Goal: Navigation & Orientation: Find specific page/section

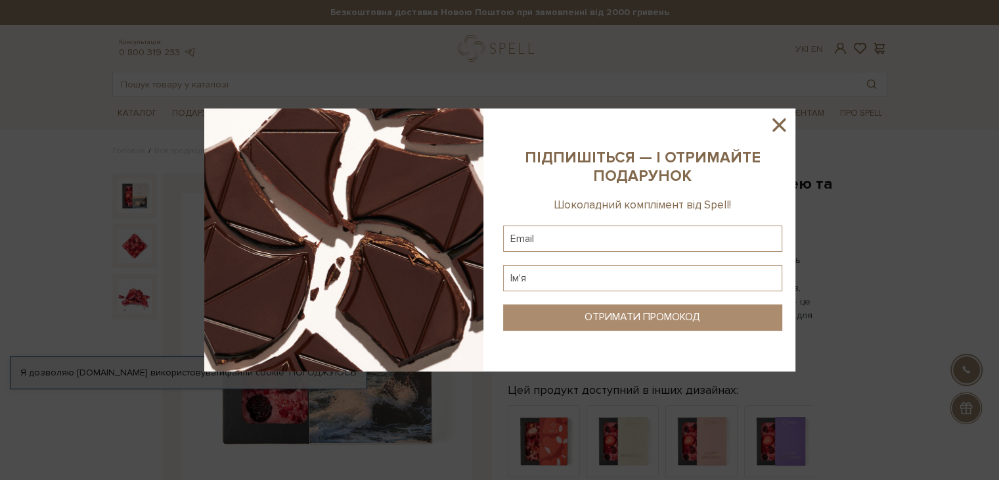
click at [778, 117] on icon at bounding box center [779, 125] width 22 height 22
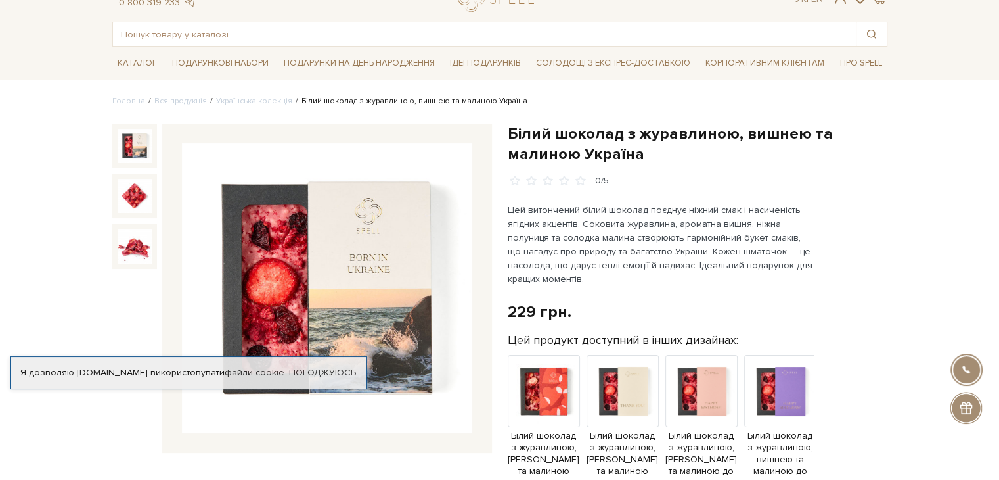
scroll to position [131, 0]
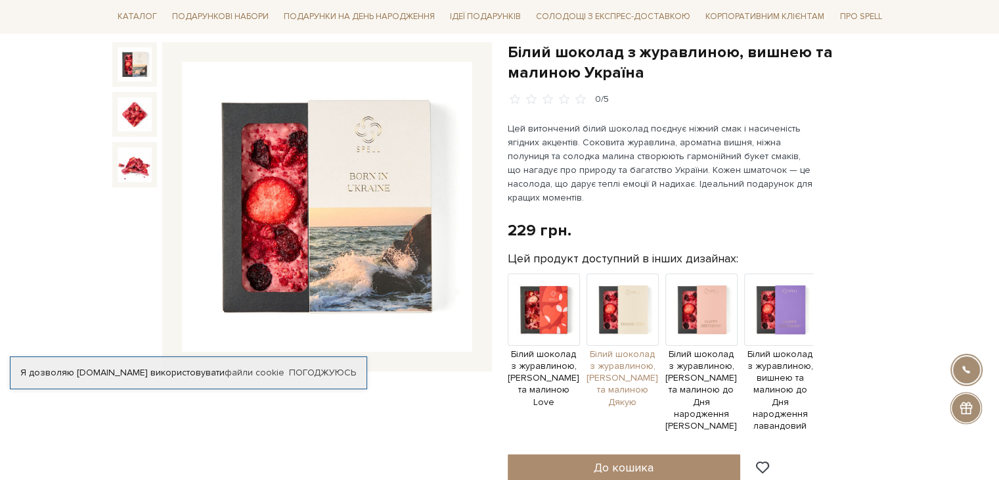
click at [639, 313] on img at bounding box center [623, 309] width 72 height 72
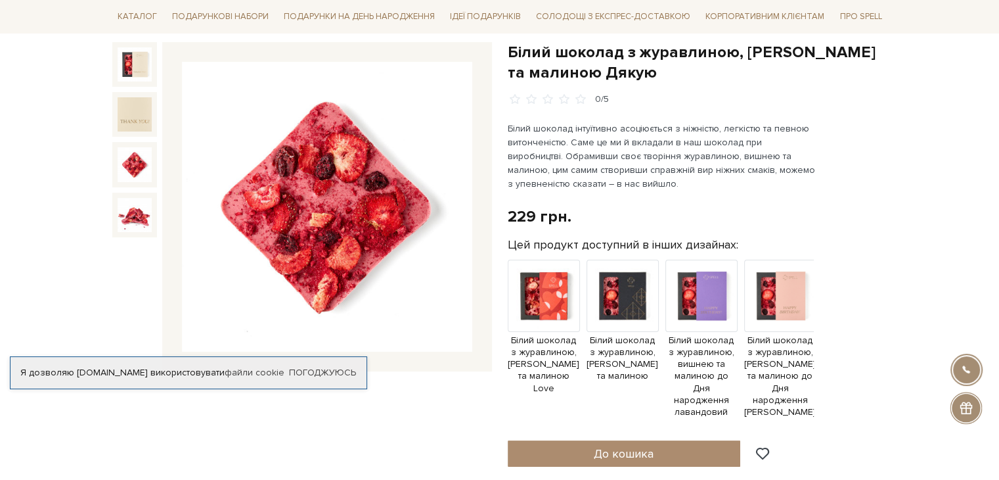
click at [150, 167] on img at bounding box center [135, 164] width 34 height 34
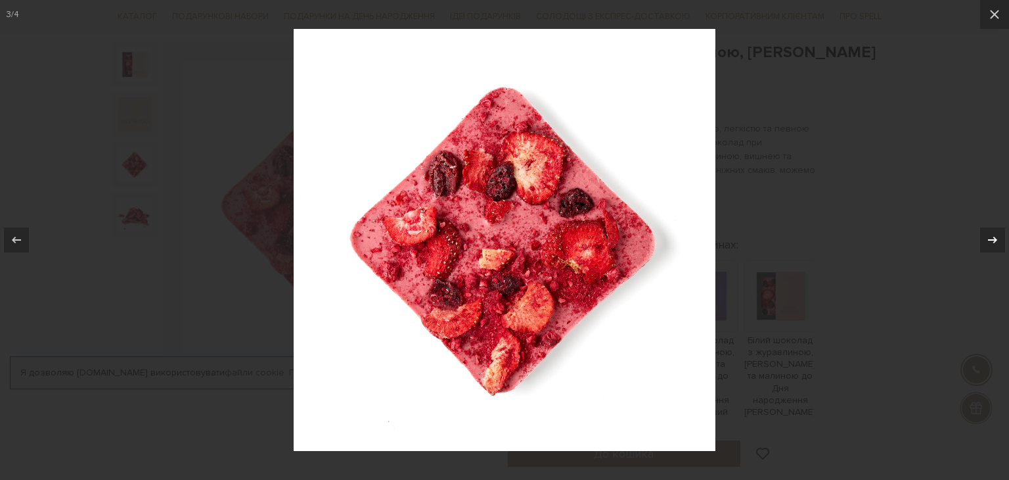
click at [996, 240] on icon at bounding box center [992, 239] width 9 height 7
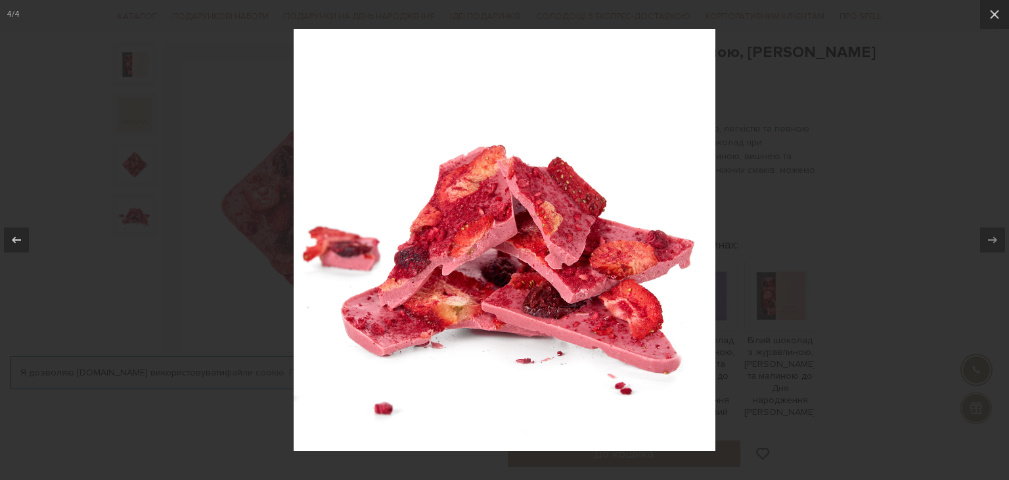
click at [770, 146] on div at bounding box center [504, 240] width 1009 height 480
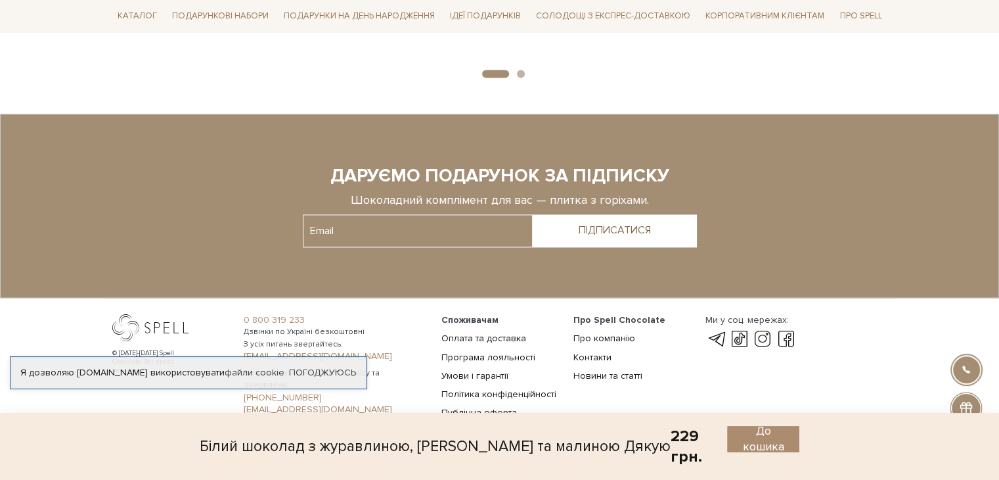
scroll to position [1886, 0]
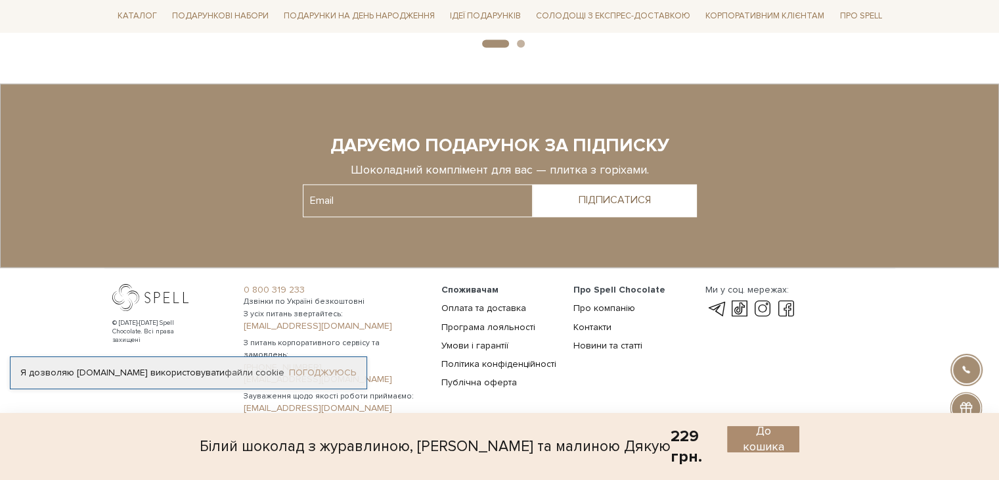
click at [323, 374] on link "Погоджуюсь" at bounding box center [322, 373] width 67 height 12
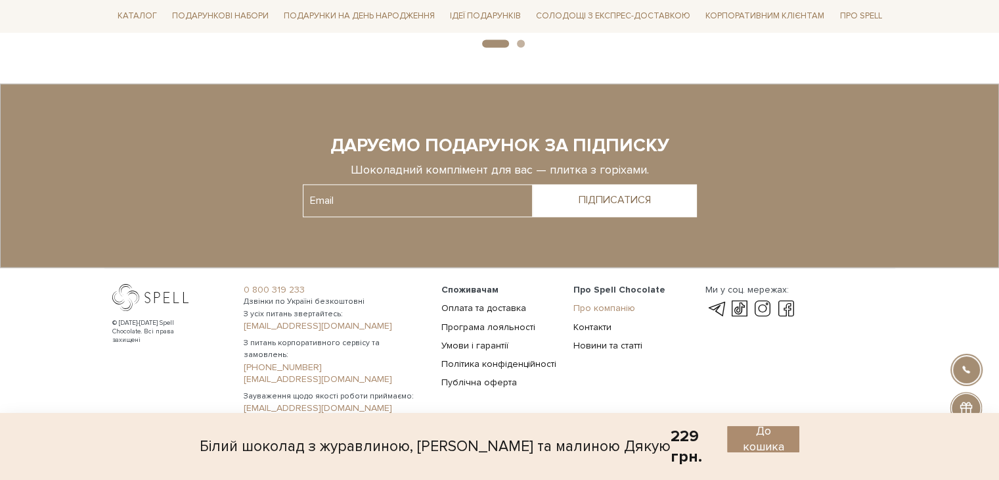
click at [599, 302] on link "Про компанію" at bounding box center [604, 307] width 62 height 11
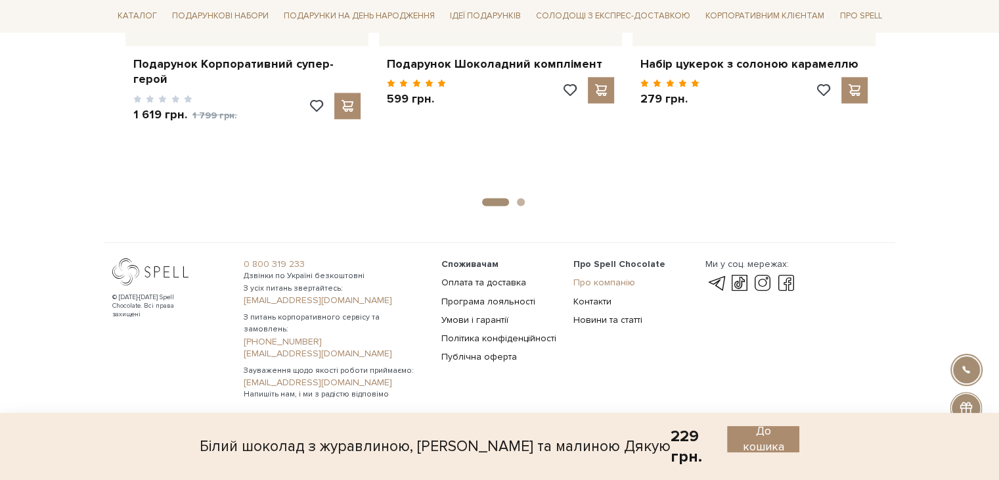
scroll to position [1702, 0]
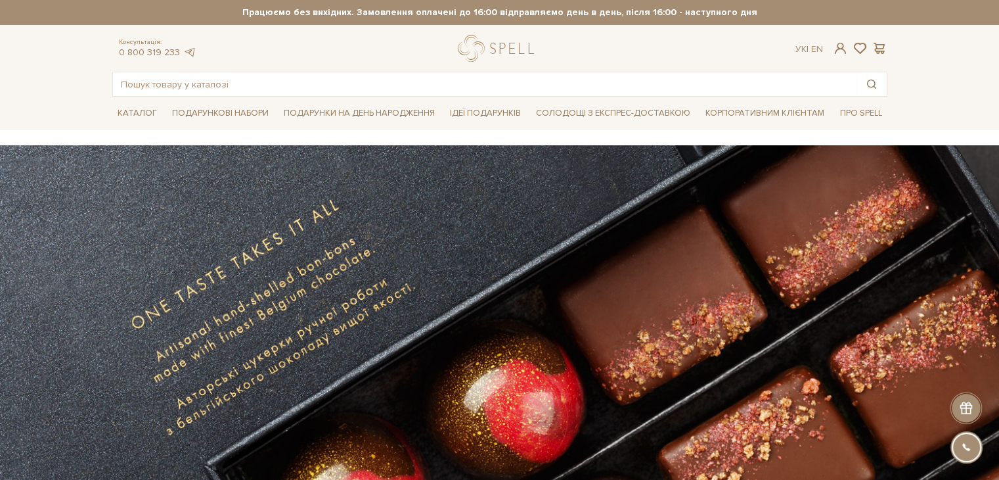
click at [961, 407] on div at bounding box center [966, 407] width 32 height 32
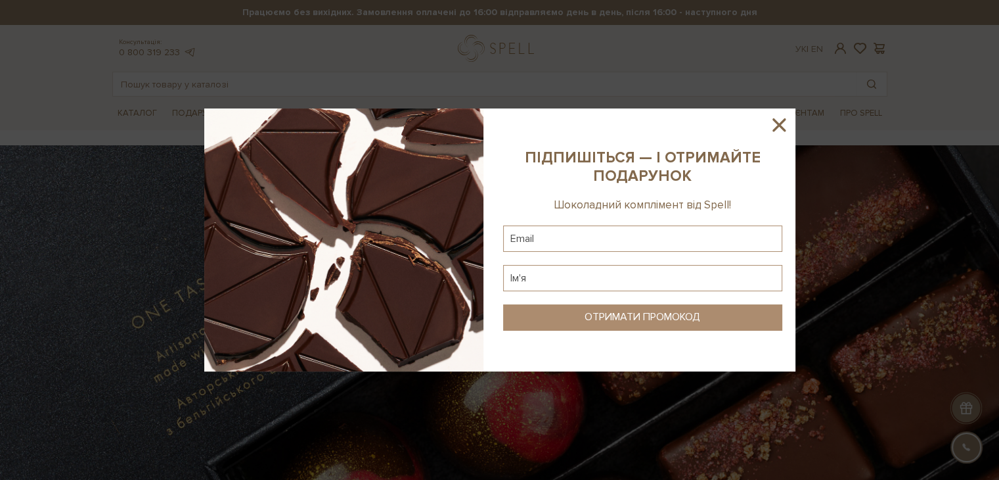
click at [775, 125] on icon at bounding box center [779, 125] width 22 height 22
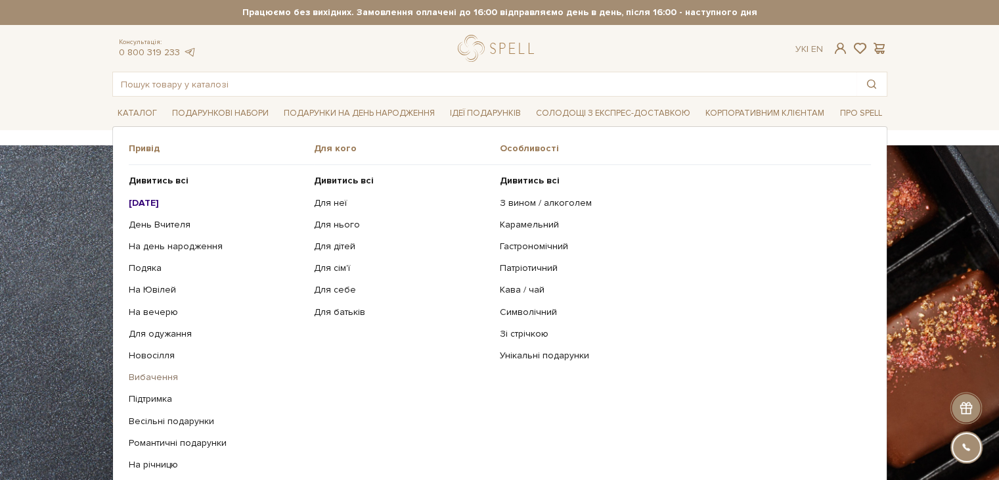
click at [147, 373] on link "Вибачення" at bounding box center [217, 377] width 176 height 12
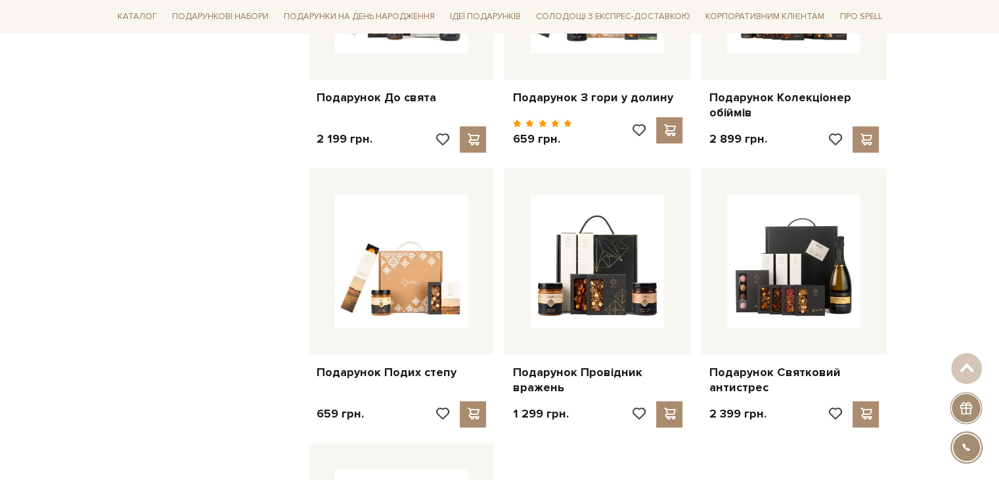
scroll to position [1182, 0]
